Goal: Find specific page/section: Find specific page/section

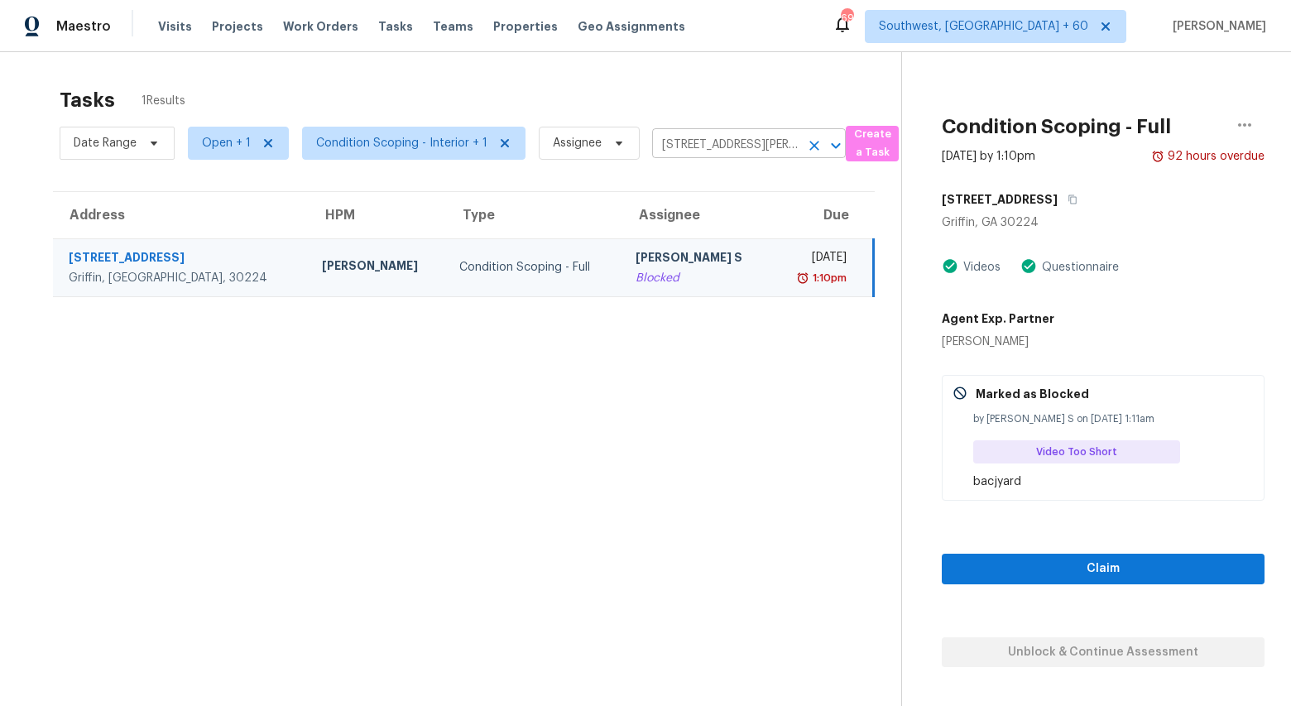
click at [806, 147] on icon "Clear" at bounding box center [814, 145] width 17 height 17
